Goal: Task Accomplishment & Management: Manage account settings

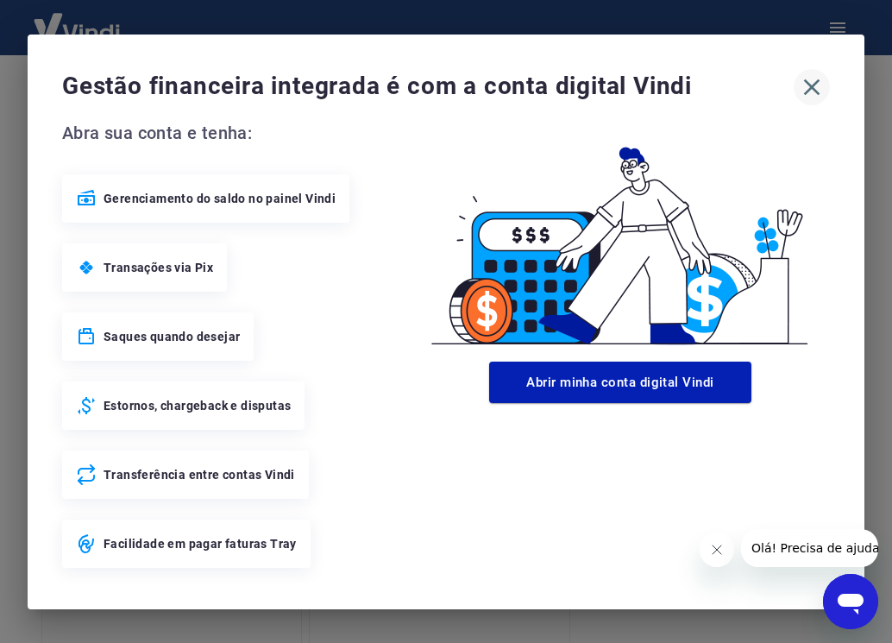
click at [827, 78] on button "button" at bounding box center [812, 87] width 36 height 36
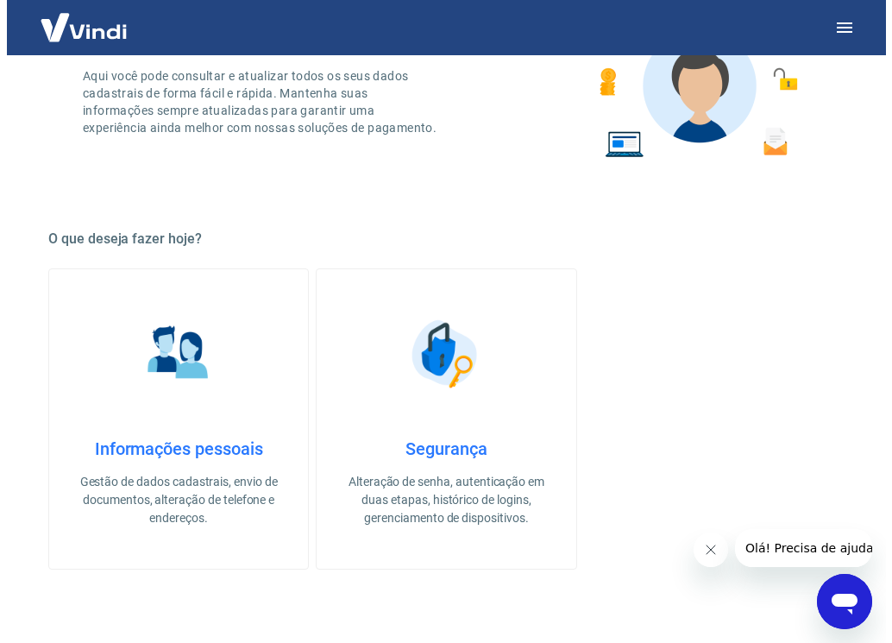
scroll to position [71, 0]
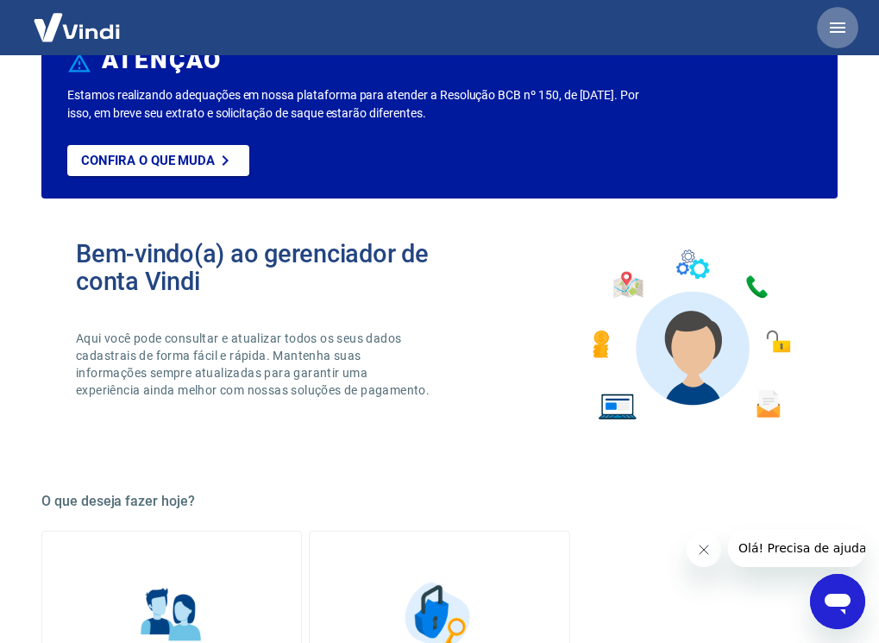
click at [850, 34] on button "button" at bounding box center [837, 27] width 41 height 41
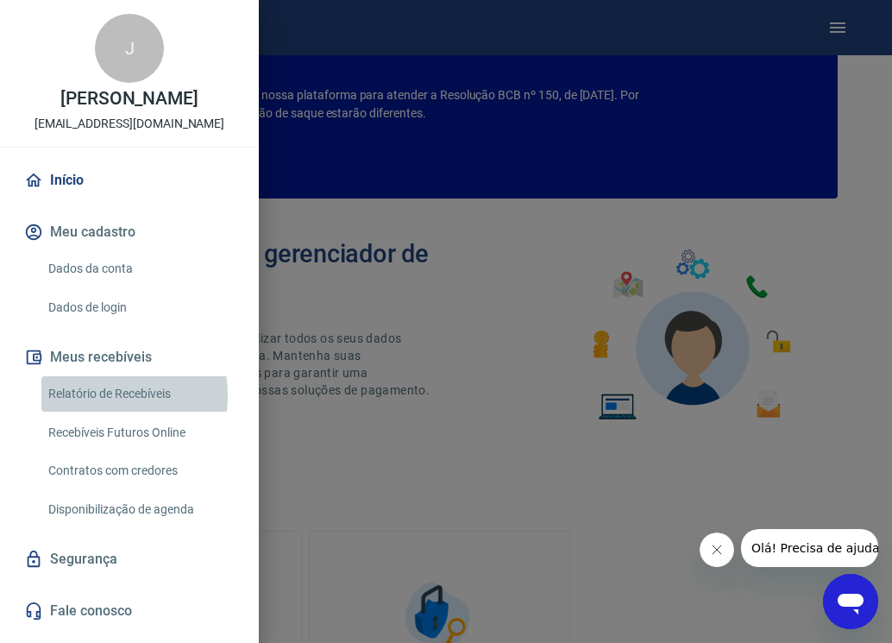
click at [93, 411] on link "Relatório de Recebíveis" at bounding box center [139, 393] width 197 height 35
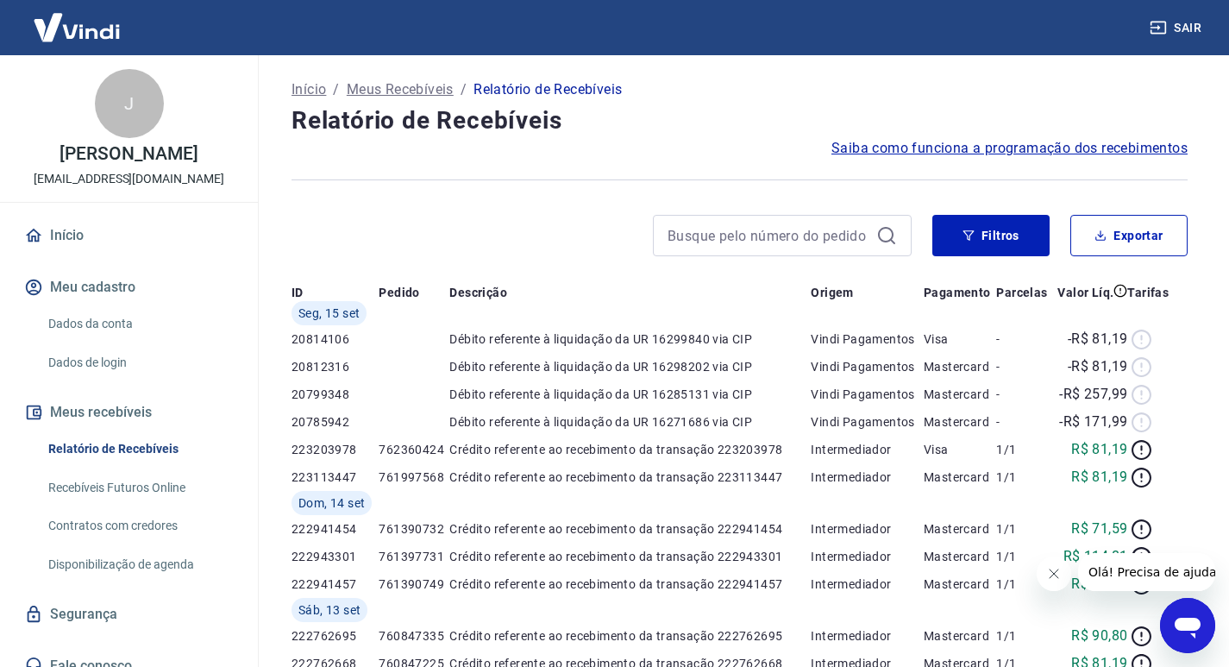
scroll to position [71, 0]
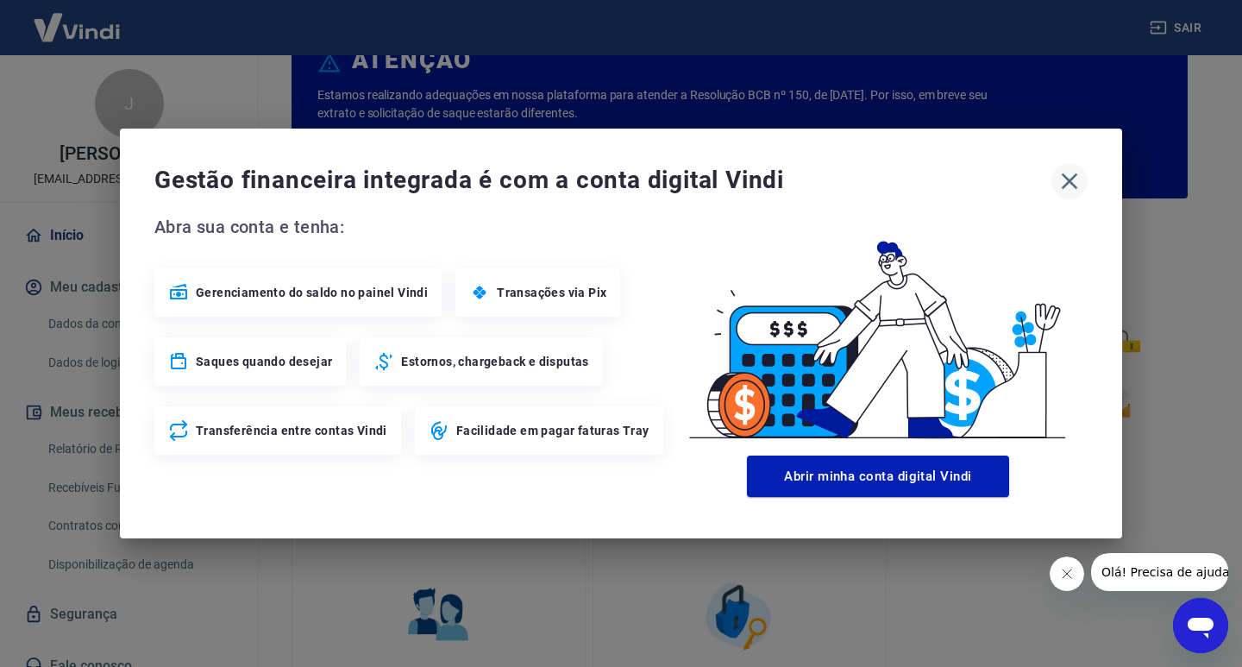
click at [891, 175] on icon "button" at bounding box center [1070, 181] width 28 height 28
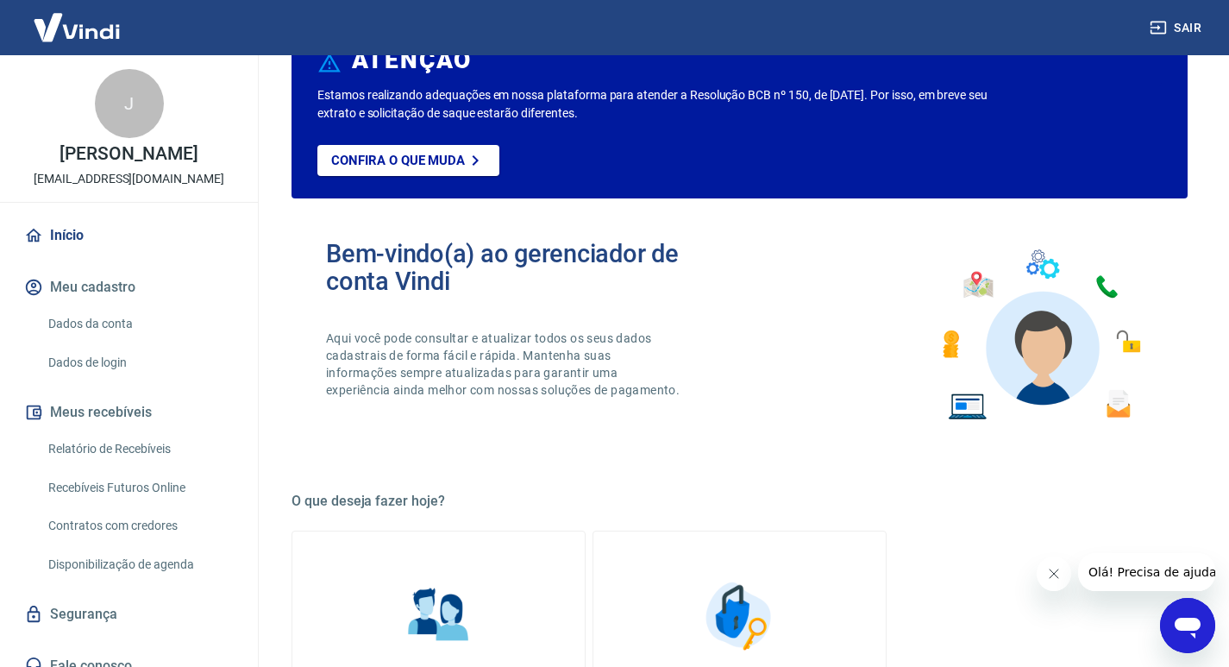
click at [891, 20] on button "Sair" at bounding box center [1177, 28] width 62 height 32
